Goal: Information Seeking & Learning: Learn about a topic

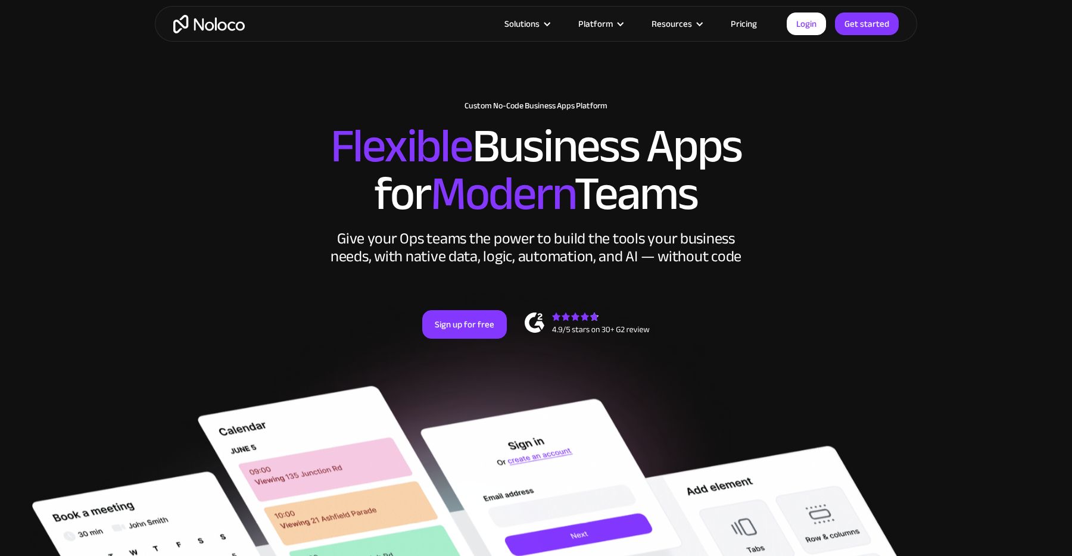
scroll to position [78, 0]
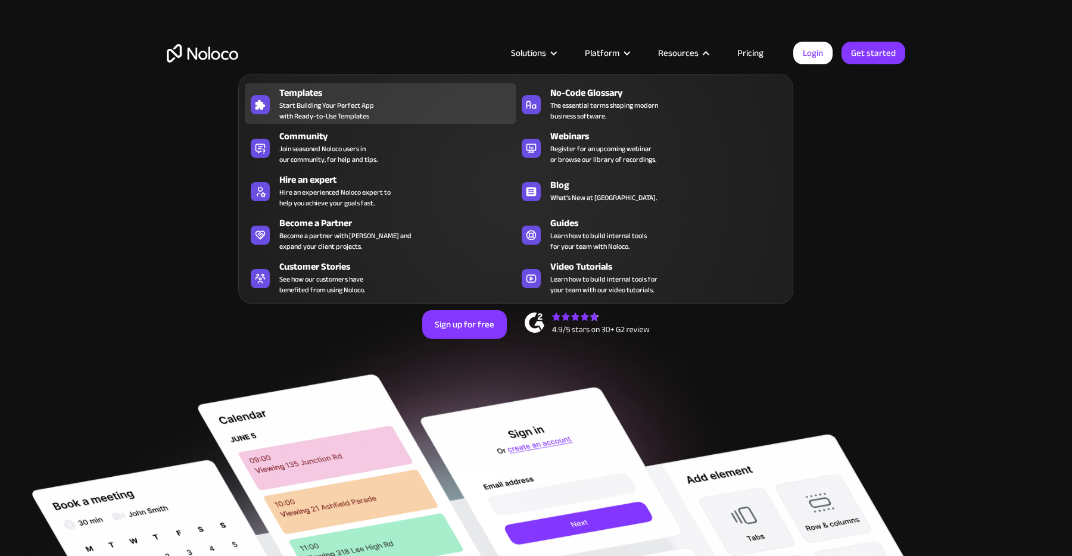
click at [394, 108] on div "Templates Start Building Your Perfect App with Ready-to-Use Templates" at bounding box center [394, 104] width 231 height 36
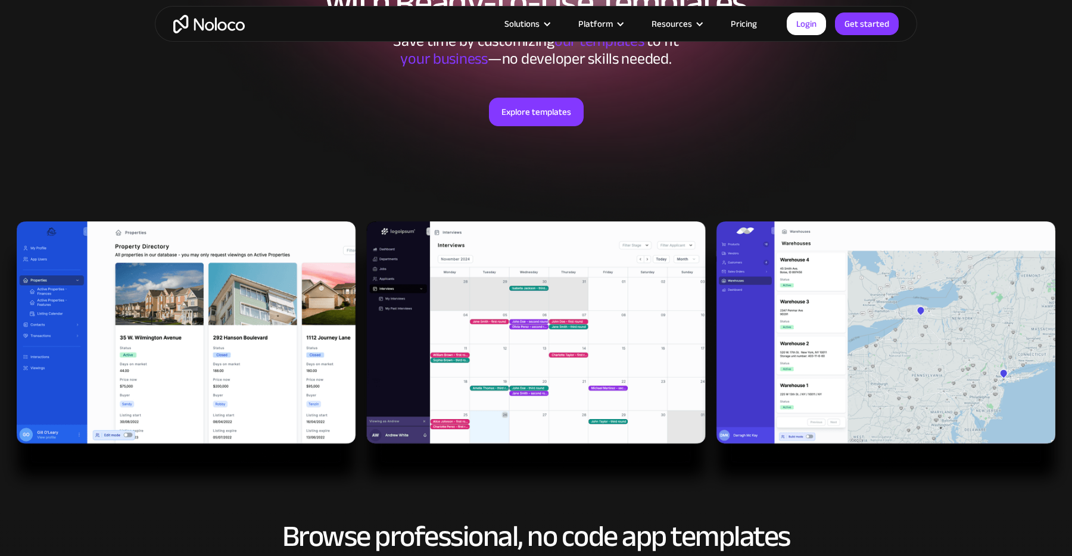
scroll to position [181, 0]
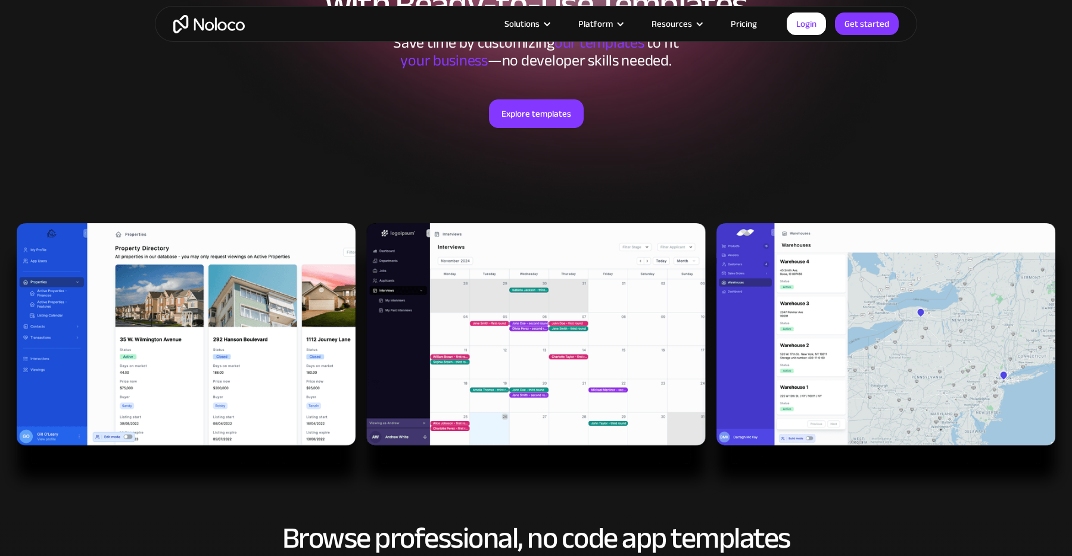
click at [745, 29] on link "Pricing" at bounding box center [744, 23] width 56 height 15
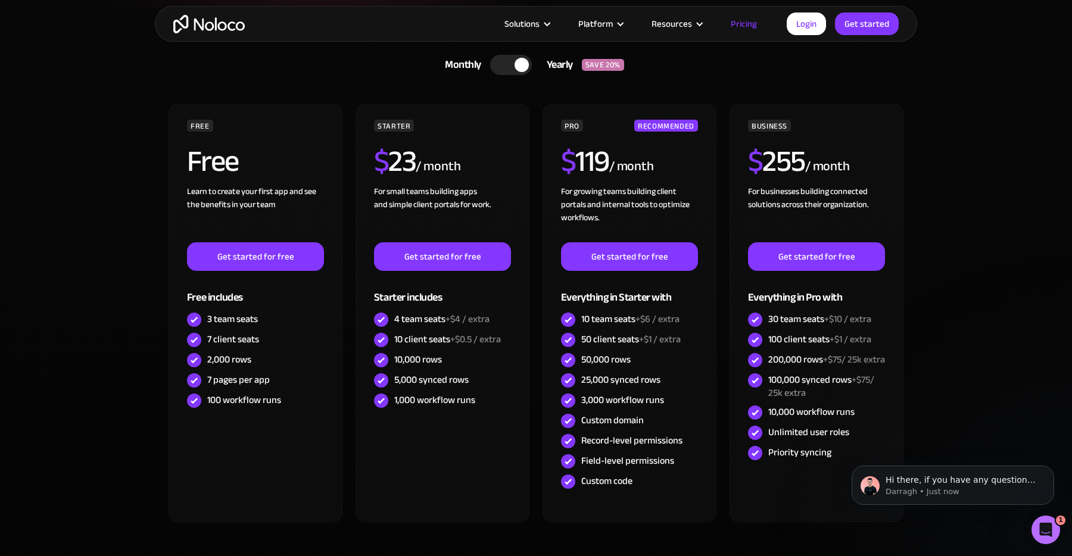
scroll to position [292, 0]
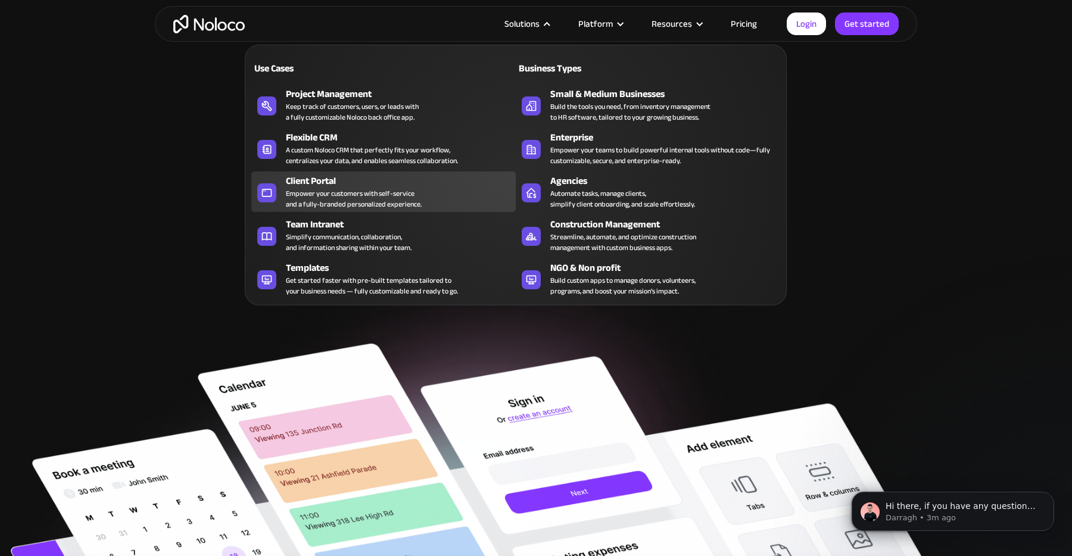
click at [313, 185] on div "Client Portal" at bounding box center [403, 181] width 235 height 14
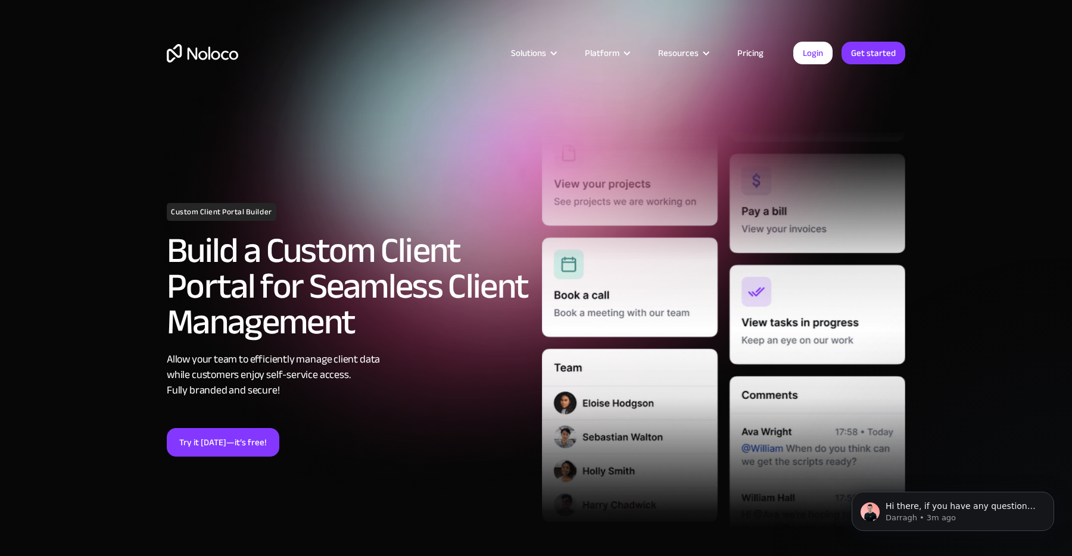
click at [751, 54] on link "Pricing" at bounding box center [751, 52] width 56 height 15
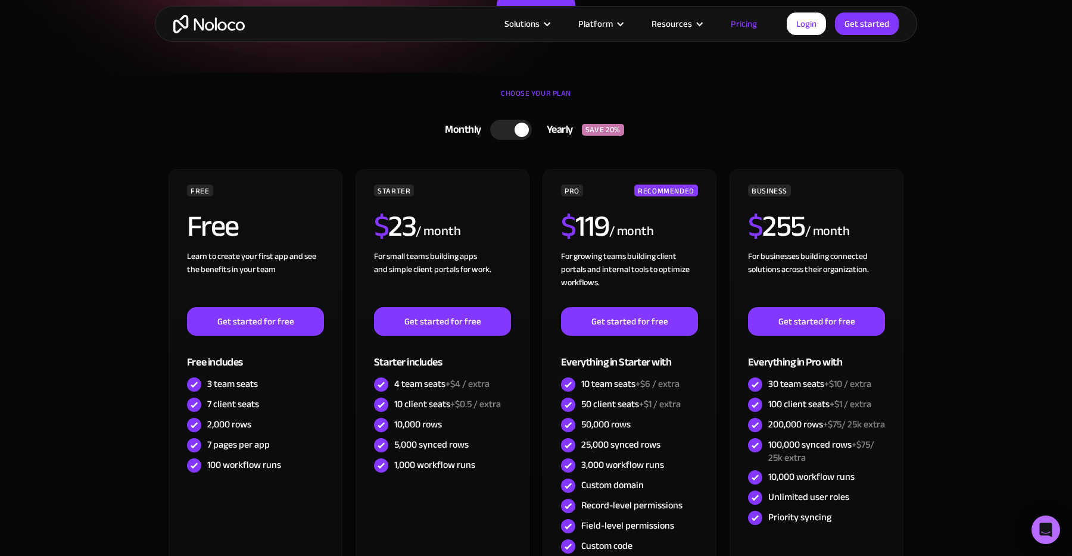
scroll to position [241, 0]
